Goal: Browse casually

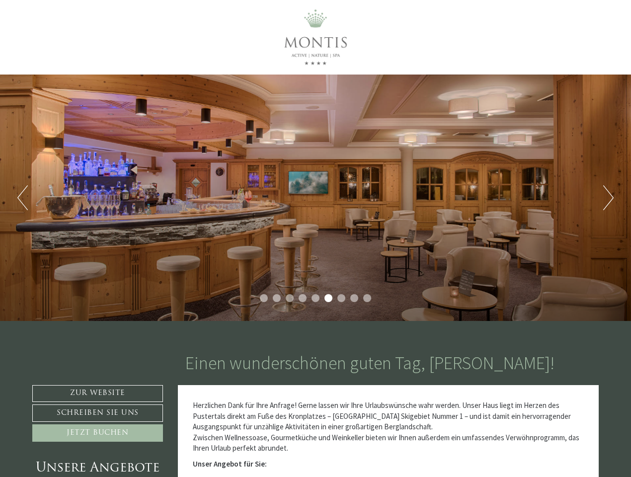
click at [315, 238] on div "Previous Next 1 2 3 4 5 6 7 8 9" at bounding box center [315, 197] width 631 height 246
click at [22, 198] on button "Previous" at bounding box center [22, 197] width 10 height 25
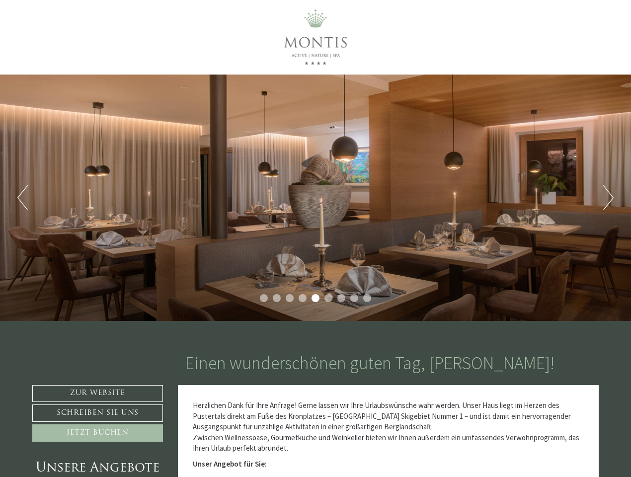
click at [315, 198] on div "Previous Next 1 2 3 4 5 6 7 8 9" at bounding box center [315, 197] width 631 height 246
click at [608, 198] on button "Next" at bounding box center [608, 197] width 10 height 25
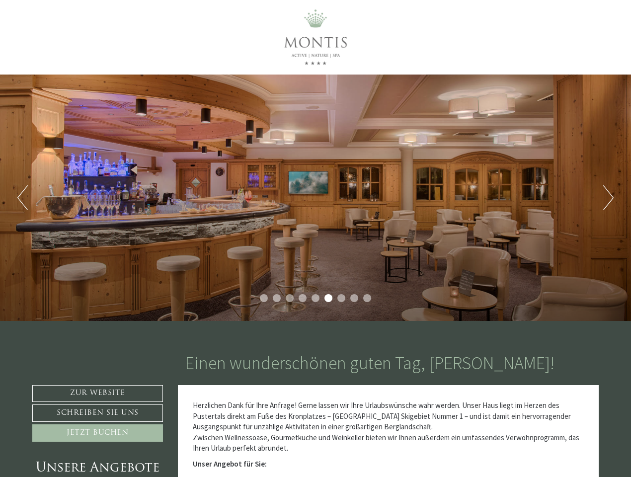
click at [264, 298] on li "1" at bounding box center [264, 298] width 8 height 8
click at [277, 298] on li "2" at bounding box center [277, 298] width 8 height 8
click at [290, 298] on li "3" at bounding box center [290, 298] width 8 height 8
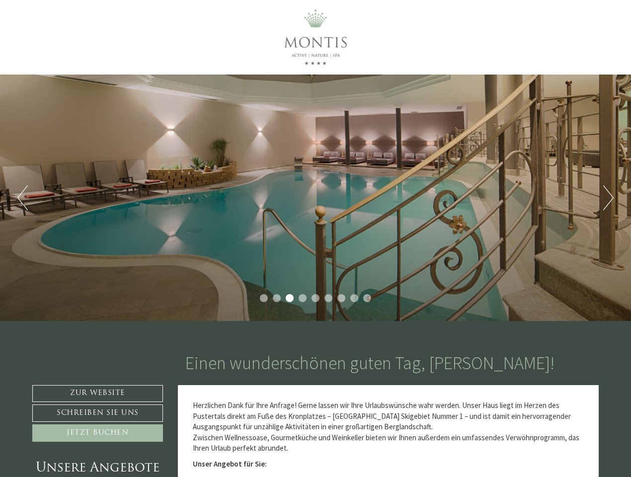
click at [302, 298] on li "4" at bounding box center [302, 298] width 8 height 8
click at [315, 298] on li "5" at bounding box center [315, 298] width 8 height 8
click at [328, 298] on li "6" at bounding box center [328, 298] width 8 height 8
